Goal: Information Seeking & Learning: Learn about a topic

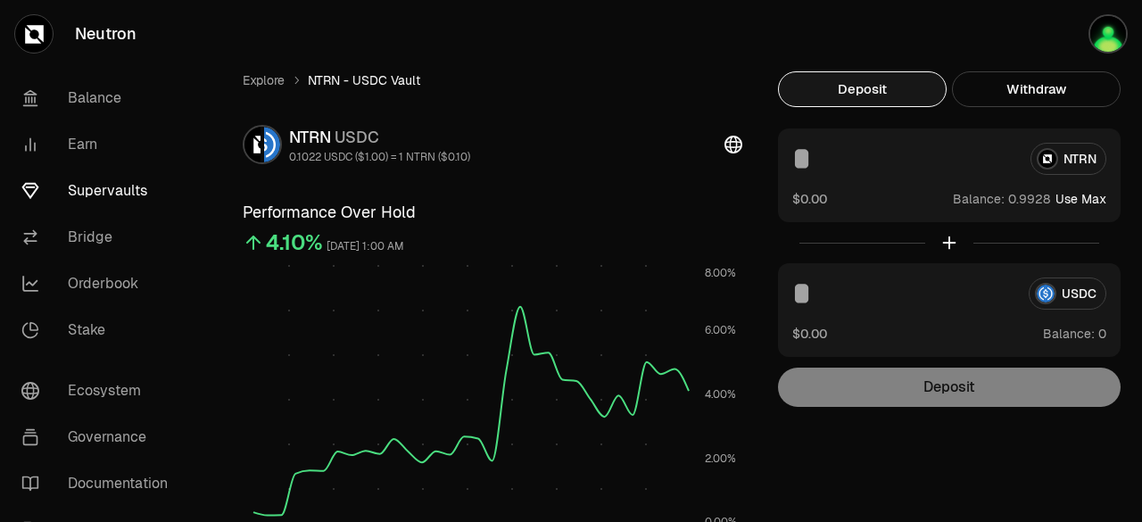
click at [1047, 107] on div "Deposit Withdraw USDC $0.00 Balance: NTRN $0.00 Balance: Use Max Deposit Balanc…" at bounding box center [949, 238] width 343 height 335
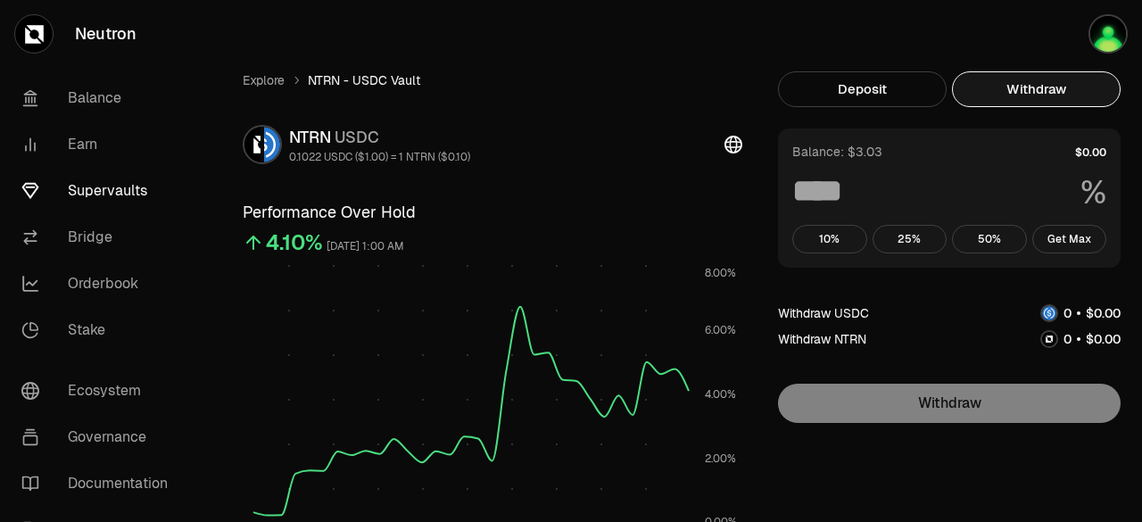
click at [1022, 90] on button "Withdraw" at bounding box center [1036, 89] width 169 height 36
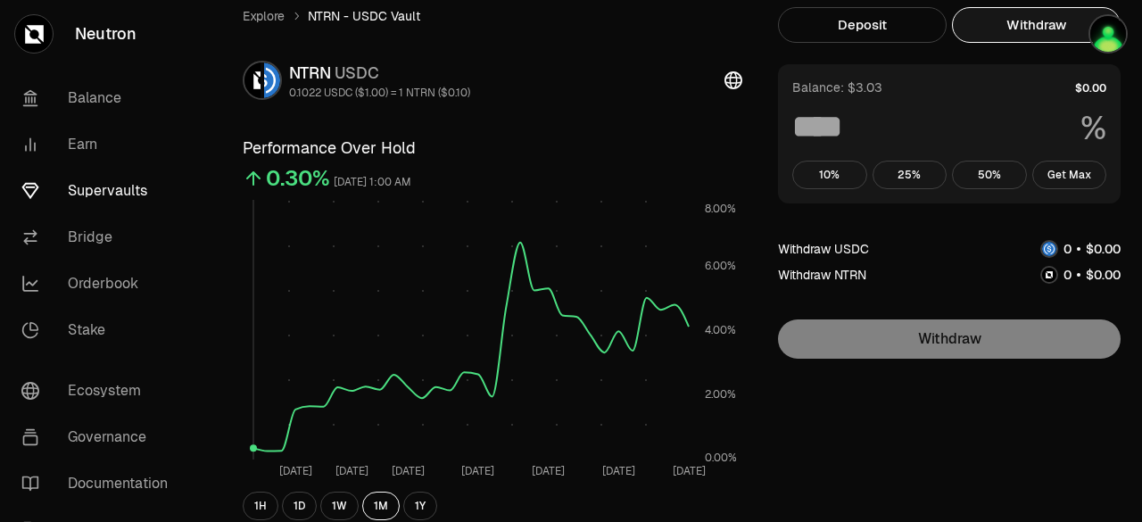
scroll to position [62, 0]
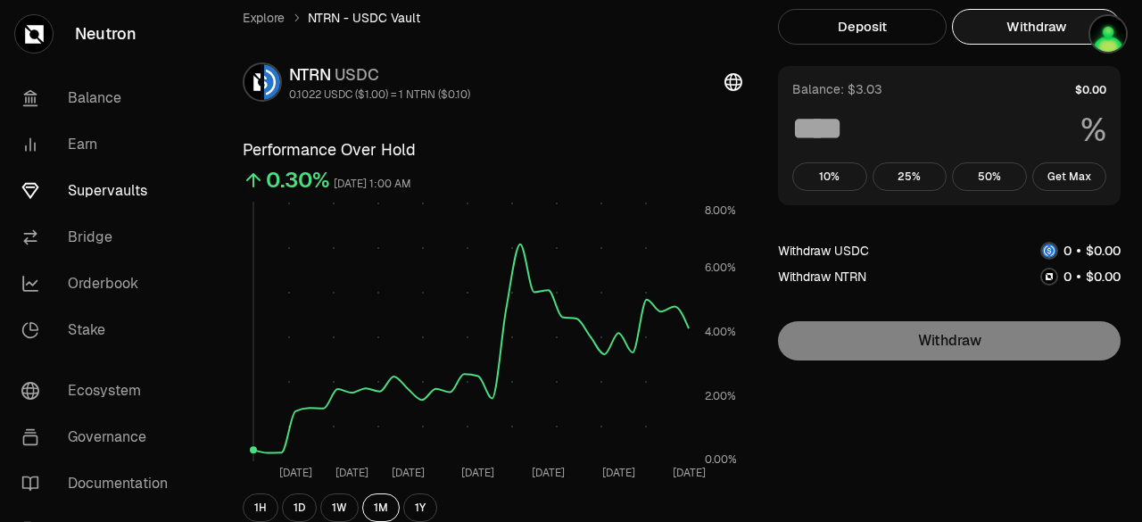
click at [191, 141] on link "Earn" at bounding box center [100, 144] width 186 height 46
click at [458, 152] on h3 "Performance Over Hold" at bounding box center [492, 149] width 499 height 25
click at [631, 164] on div "0.30% [DATE] 1:00 AM" at bounding box center [492, 180] width 499 height 36
click at [723, 87] on div "NTRN USDC 0.1022 USDC ($1.00) = 1 NTRN ($0.10)" at bounding box center [492, 81] width 499 height 39
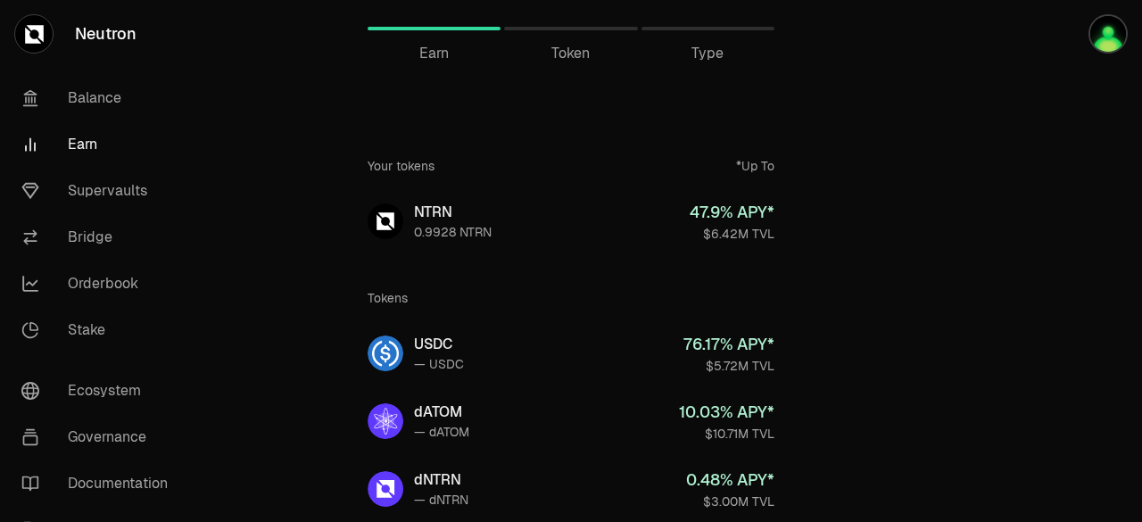
click at [596, 30] on div "Token" at bounding box center [570, 28] width 133 height 43
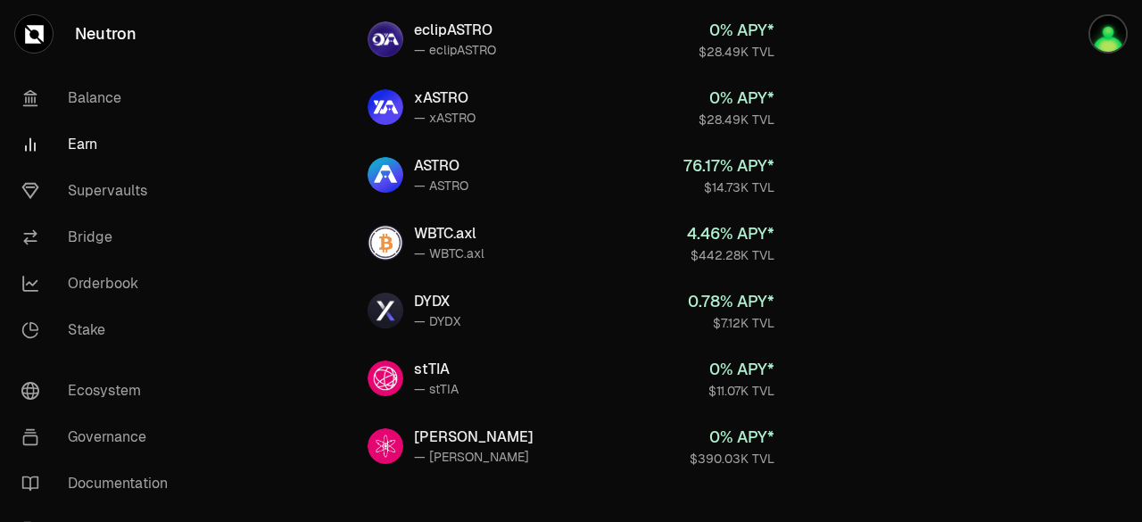
scroll to position [951, 0]
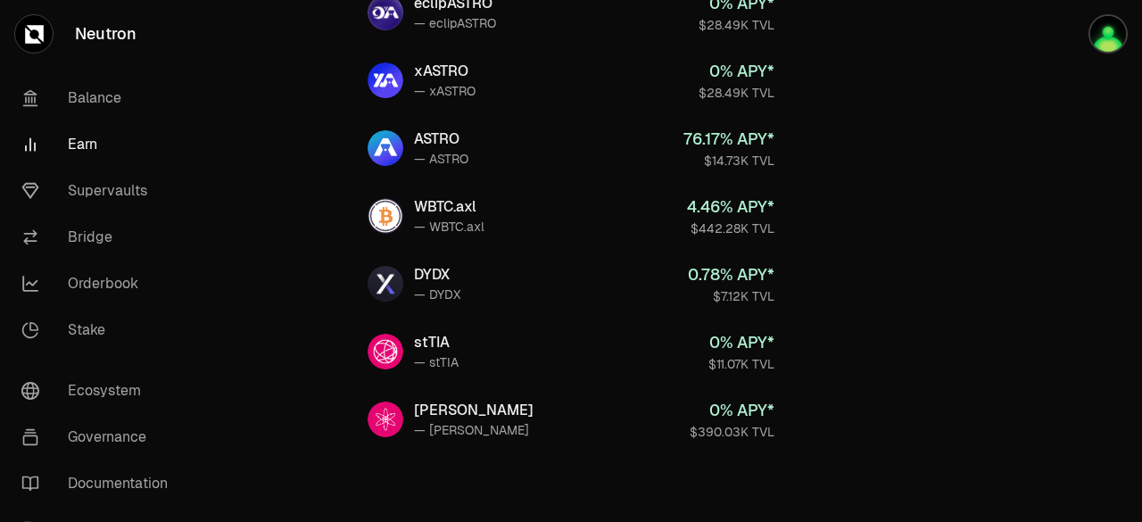
click at [88, 187] on link "Supervaults" at bounding box center [100, 191] width 186 height 46
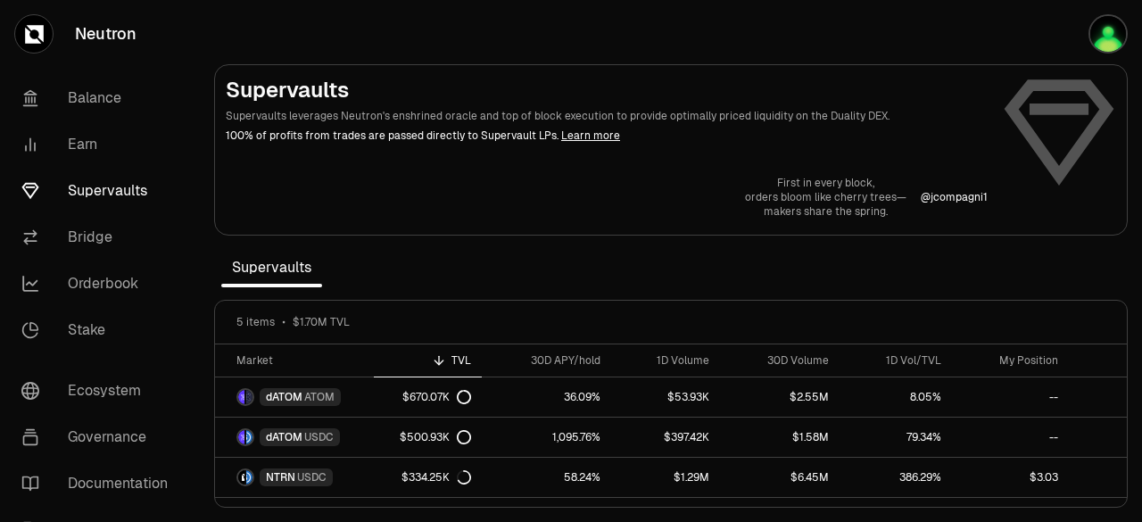
scroll to position [67, 0]
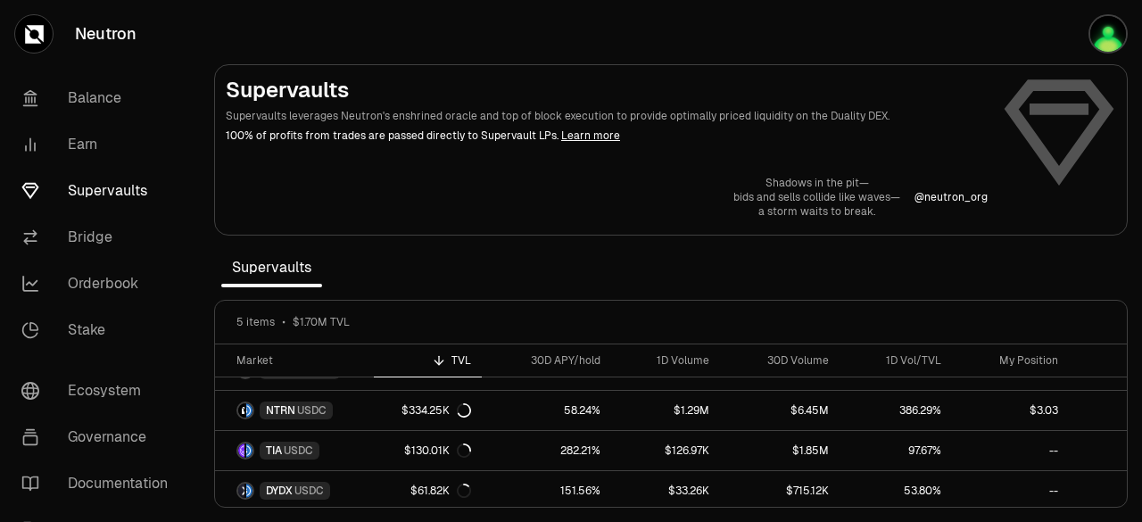
click at [588, 132] on link "Learn more" at bounding box center [590, 135] width 59 height 14
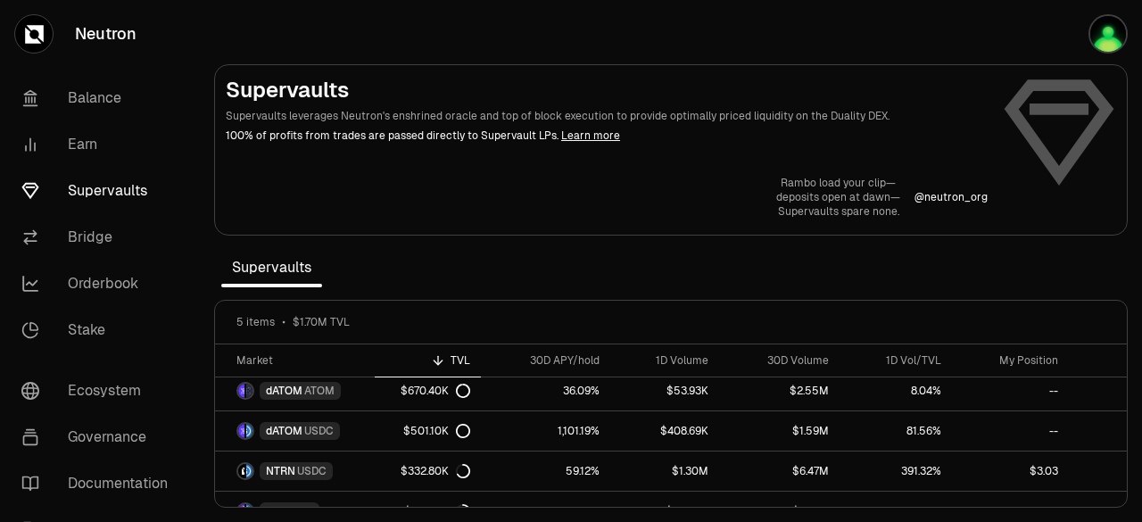
scroll to position [0, 0]
